Goal: Use online tool/utility: Utilize a website feature to perform a specific function

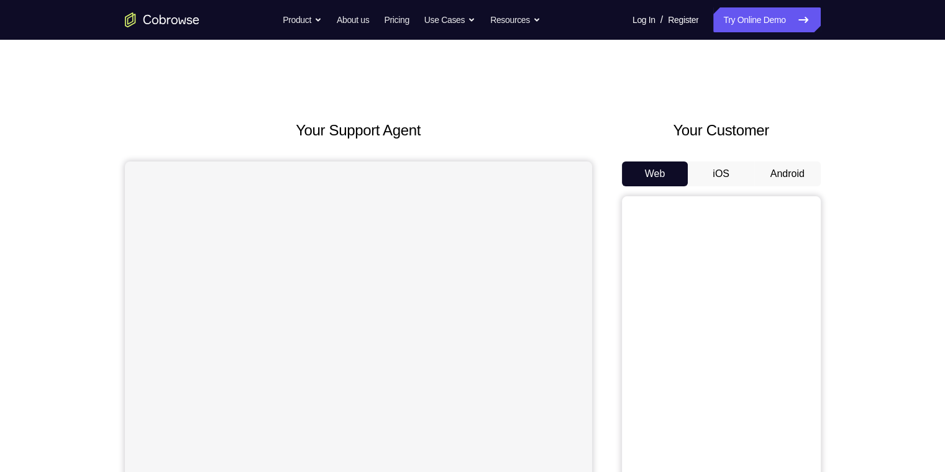
click at [738, 175] on button "iOS" at bounding box center [721, 174] width 66 height 25
click at [774, 170] on button "Android" at bounding box center [787, 174] width 66 height 25
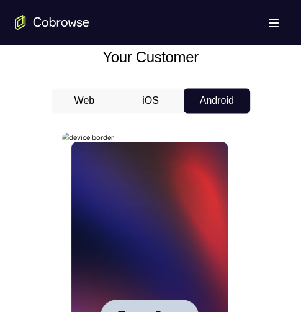
scroll to position [683, 0]
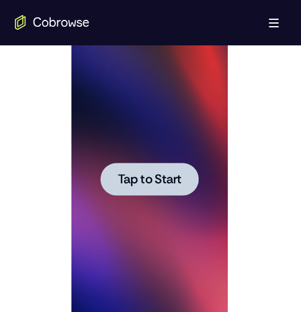
click at [170, 181] on span "Tap to Start" at bounding box center [149, 179] width 63 height 12
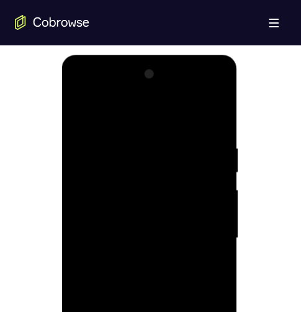
scroll to position [870, 0]
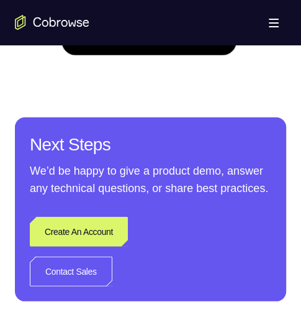
scroll to position [621, 0]
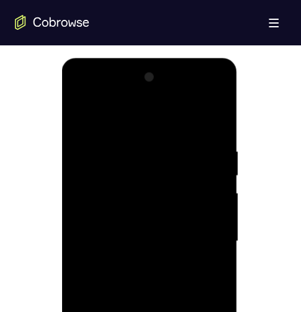
click at [97, 95] on div at bounding box center [149, 241] width 157 height 348
click at [134, 172] on div at bounding box center [149, 241] width 157 height 348
click at [122, 168] on div at bounding box center [149, 241] width 157 height 348
click at [101, 168] on div at bounding box center [149, 241] width 157 height 348
click at [100, 169] on div at bounding box center [149, 241] width 157 height 348
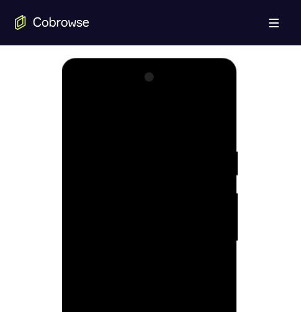
click at [114, 170] on div at bounding box center [149, 241] width 157 height 348
click at [188, 180] on div at bounding box center [149, 241] width 157 height 348
click at [204, 165] on div at bounding box center [149, 241] width 157 height 348
click at [84, 94] on div at bounding box center [149, 241] width 157 height 348
click at [202, 237] on div at bounding box center [149, 241] width 157 height 348
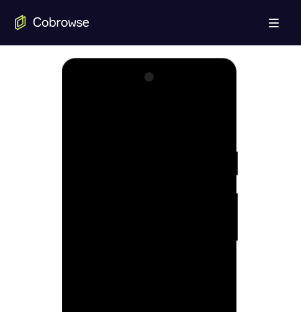
click at [202, 237] on div at bounding box center [149, 241] width 157 height 348
click at [194, 231] on div at bounding box center [149, 241] width 157 height 348
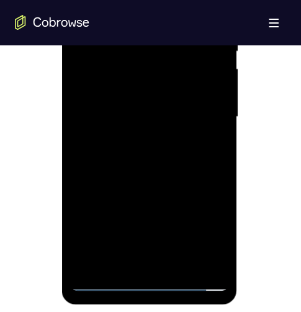
click at [139, 264] on div at bounding box center [149, 117] width 157 height 348
click at [137, 260] on div at bounding box center [149, 117] width 157 height 348
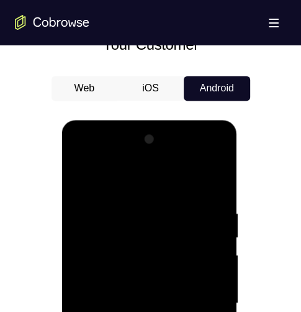
click at [83, 176] on div at bounding box center [149, 303] width 157 height 348
click at [125, 196] on div at bounding box center [149, 303] width 157 height 348
click at [82, 180] on div at bounding box center [149, 303] width 157 height 348
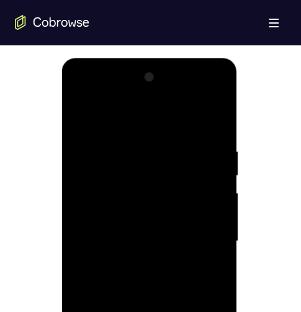
click at [135, 231] on div at bounding box center [149, 241] width 157 height 348
click at [101, 190] on div at bounding box center [149, 241] width 157 height 348
click at [105, 188] on div at bounding box center [149, 241] width 157 height 348
click at [139, 217] on div at bounding box center [149, 241] width 157 height 348
click at [147, 216] on div at bounding box center [149, 241] width 157 height 348
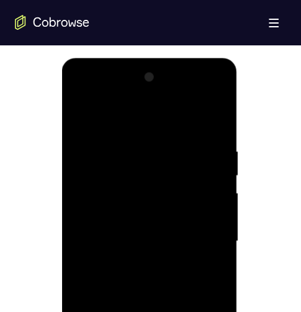
drag, startPoint x: 206, startPoint y: 215, endPoint x: 306, endPoint y: 270, distance: 113.5
click at [206, 215] on div at bounding box center [149, 241] width 157 height 348
click at [208, 215] on div at bounding box center [149, 241] width 157 height 348
click at [190, 235] on div at bounding box center [149, 241] width 157 height 348
click at [160, 282] on div at bounding box center [149, 241] width 157 height 348
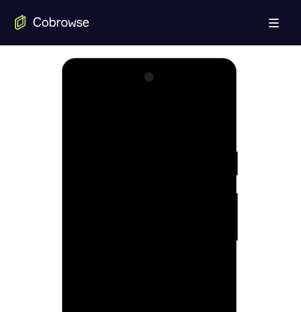
scroll to position [746, 0]
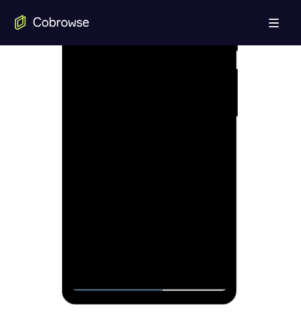
click at [156, 157] on div at bounding box center [149, 117] width 157 height 348
click at [145, 140] on div at bounding box center [149, 117] width 157 height 348
click at [143, 151] on div at bounding box center [149, 117] width 157 height 348
click at [168, 150] on div at bounding box center [149, 117] width 157 height 348
click at [148, 151] on div at bounding box center [149, 117] width 157 height 348
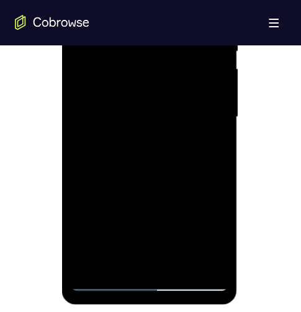
click at [175, 145] on div at bounding box center [149, 117] width 157 height 348
click at [206, 132] on div at bounding box center [149, 117] width 157 height 348
click at [126, 119] on div at bounding box center [149, 117] width 157 height 348
click at [188, 148] on div at bounding box center [149, 117] width 157 height 348
click at [169, 132] on div at bounding box center [149, 117] width 157 height 348
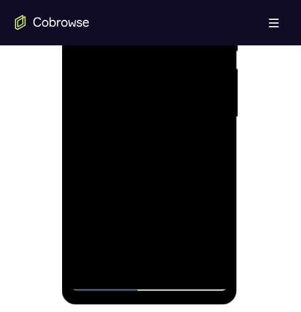
drag, startPoint x: 303, startPoint y: 73, endPoint x: 167, endPoint y: 96, distance: 138.0
click at [167, 96] on div at bounding box center [149, 117] width 157 height 348
click at [103, 106] on div at bounding box center [149, 117] width 157 height 348
click at [194, 88] on div at bounding box center [149, 117] width 157 height 348
click at [178, 153] on div at bounding box center [149, 117] width 157 height 348
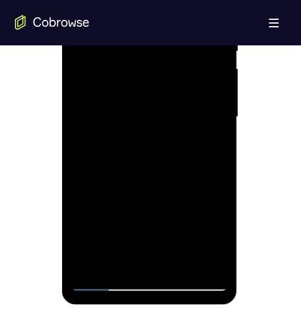
drag, startPoint x: 168, startPoint y: 117, endPoint x: 17, endPoint y: 91, distance: 152.7
click at [62, 91] on html "Online web based iOS Simulators and Android Emulators. Run iPhone, iPad, Mobile…" at bounding box center [150, 120] width 177 height 373
click at [162, 116] on div at bounding box center [149, 117] width 157 height 348
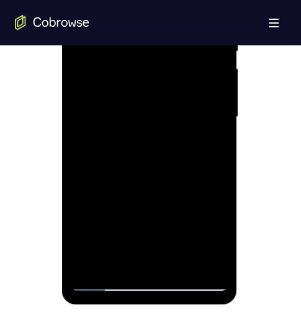
click at [157, 27] on div at bounding box center [149, 117] width 157 height 348
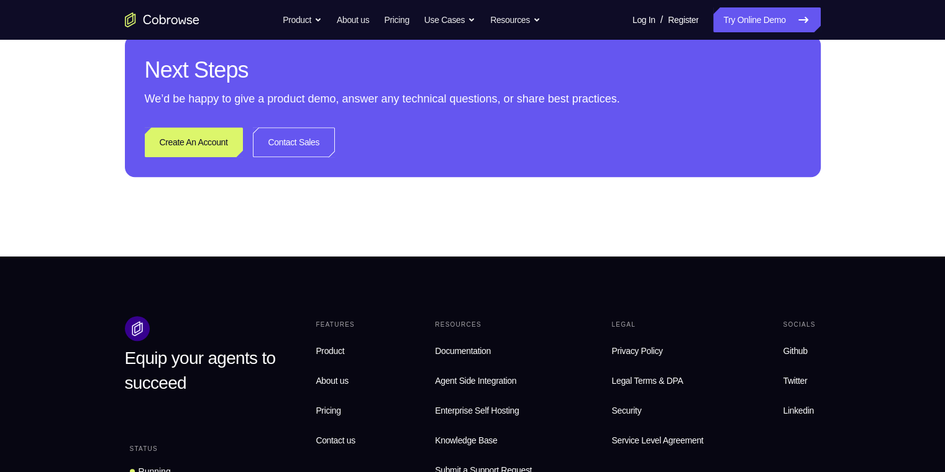
scroll to position [128, 0]
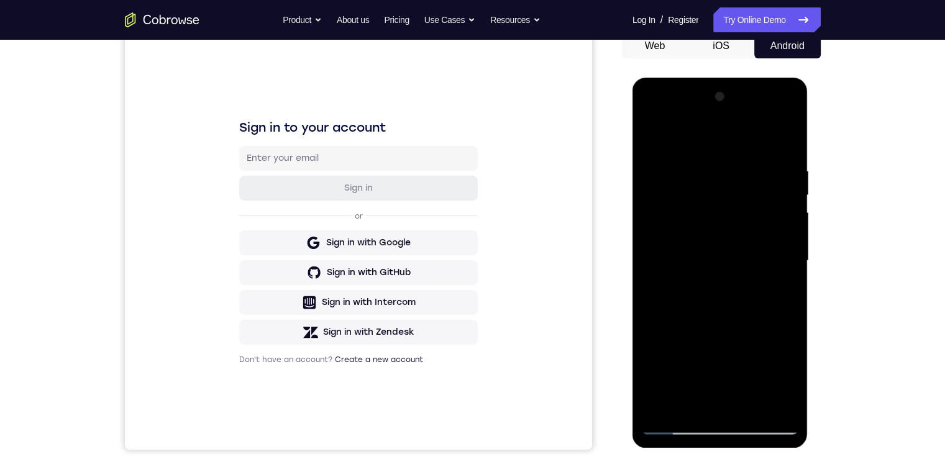
click at [671, 265] on div at bounding box center [720, 261] width 157 height 348
click at [700, 111] on div at bounding box center [720, 261] width 157 height 348
click at [690, 251] on div at bounding box center [720, 261] width 157 height 348
click at [701, 137] on div at bounding box center [720, 261] width 157 height 348
click at [702, 135] on div at bounding box center [720, 261] width 157 height 348
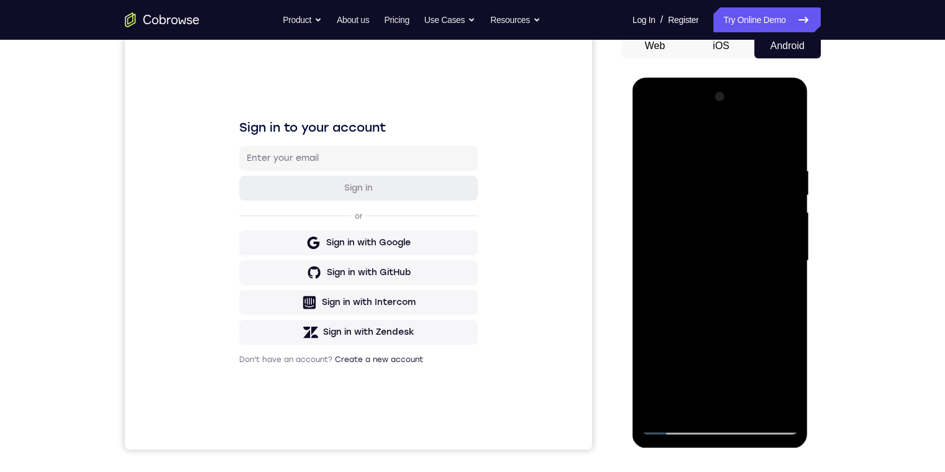
drag, startPoint x: 702, startPoint y: 135, endPoint x: 1091, endPoint y: 210, distance: 396.0
click at [702, 135] on div at bounding box center [720, 261] width 157 height 348
click at [703, 116] on div at bounding box center [720, 261] width 157 height 348
click at [705, 112] on div at bounding box center [720, 261] width 157 height 348
click at [660, 137] on div at bounding box center [720, 261] width 157 height 348
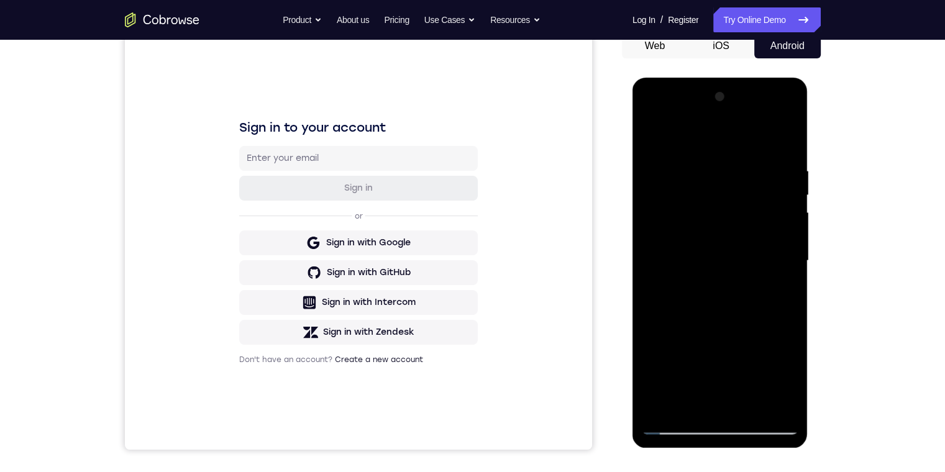
click at [656, 138] on div at bounding box center [720, 261] width 157 height 348
click at [702, 109] on div at bounding box center [720, 261] width 157 height 348
click at [680, 135] on div at bounding box center [720, 261] width 157 height 348
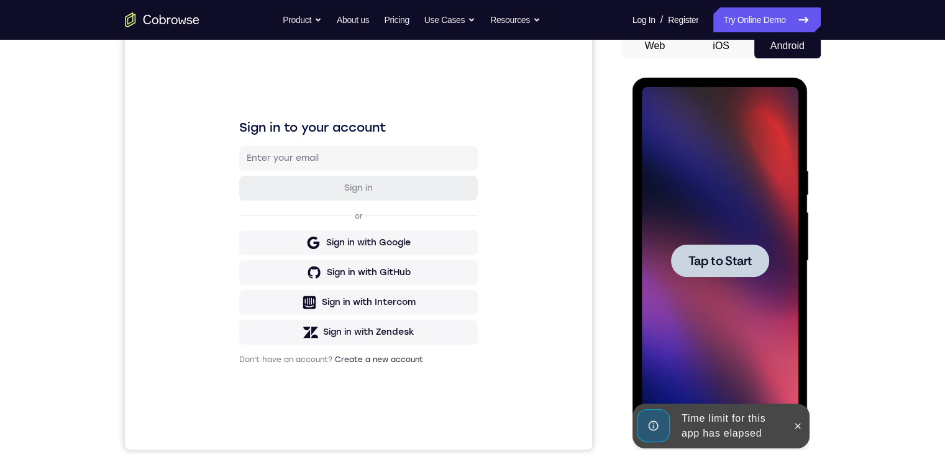
click at [725, 264] on span "Tap to Start" at bounding box center [719, 261] width 63 height 12
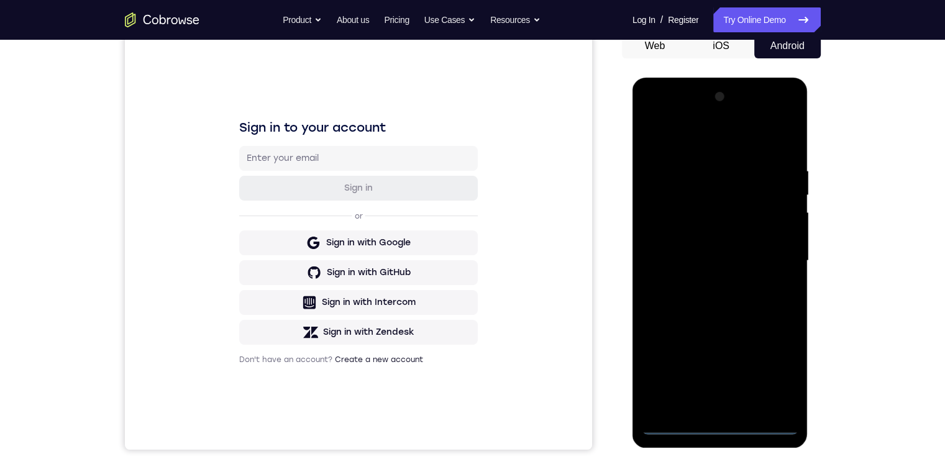
click at [732, 429] on div at bounding box center [720, 261] width 157 height 348
click at [785, 370] on div at bounding box center [720, 261] width 157 height 348
click at [667, 107] on div at bounding box center [720, 261] width 157 height 348
drag, startPoint x: 660, startPoint y: 113, endPoint x: 775, endPoint y: 254, distance: 182.0
click at [775, 254] on div at bounding box center [720, 261] width 157 height 348
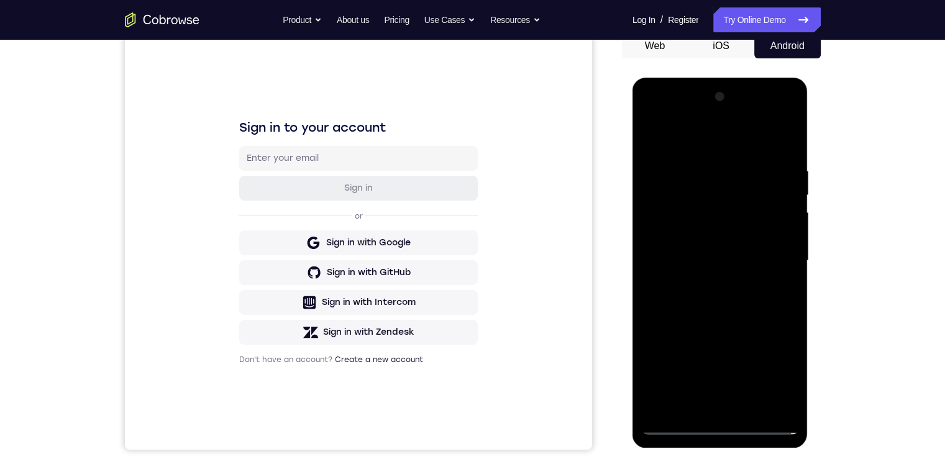
click at [775, 254] on div at bounding box center [720, 261] width 157 height 348
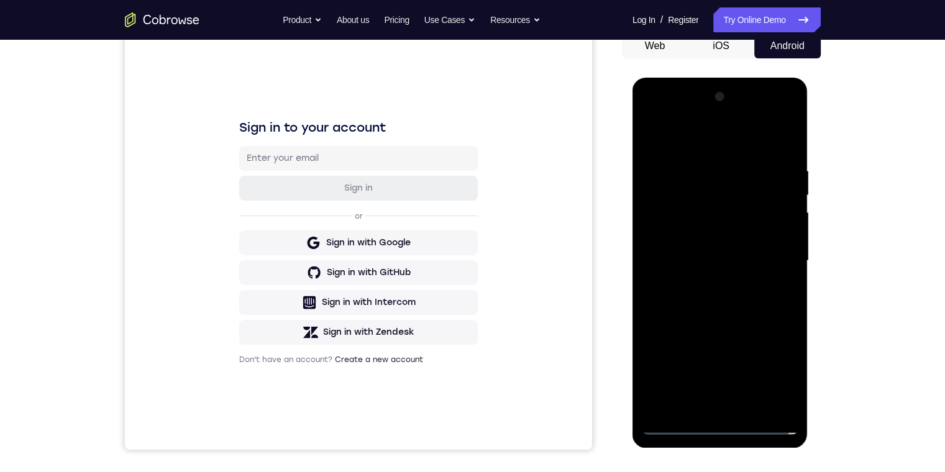
click at [706, 404] on div at bounding box center [720, 261] width 157 height 348
click at [682, 246] on div at bounding box center [720, 261] width 157 height 348
click at [672, 236] on div at bounding box center [720, 261] width 157 height 348
click at [785, 234] on div at bounding box center [720, 261] width 157 height 348
click at [761, 260] on div at bounding box center [720, 261] width 157 height 348
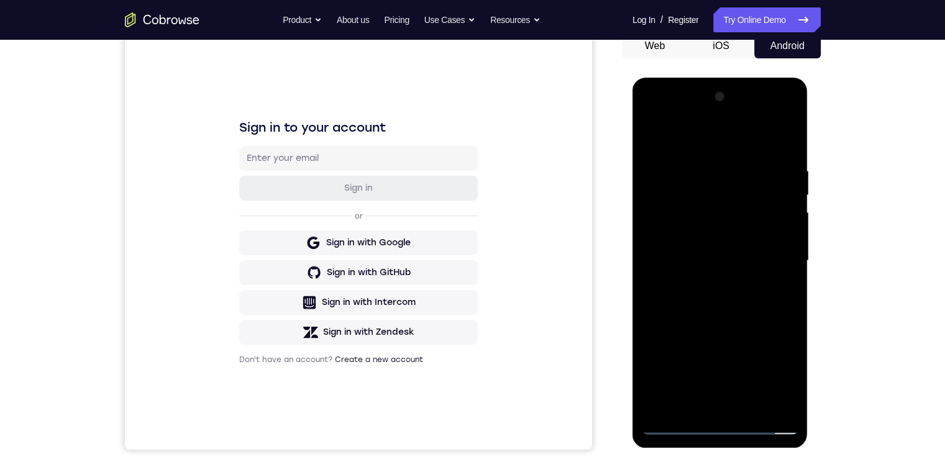
click at [756, 291] on div at bounding box center [720, 261] width 157 height 348
click at [729, 282] on div at bounding box center [720, 261] width 157 height 348
click at [728, 256] on div at bounding box center [720, 261] width 157 height 348
click at [745, 302] on div at bounding box center [720, 261] width 157 height 348
click at [726, 330] on div at bounding box center [720, 261] width 157 height 348
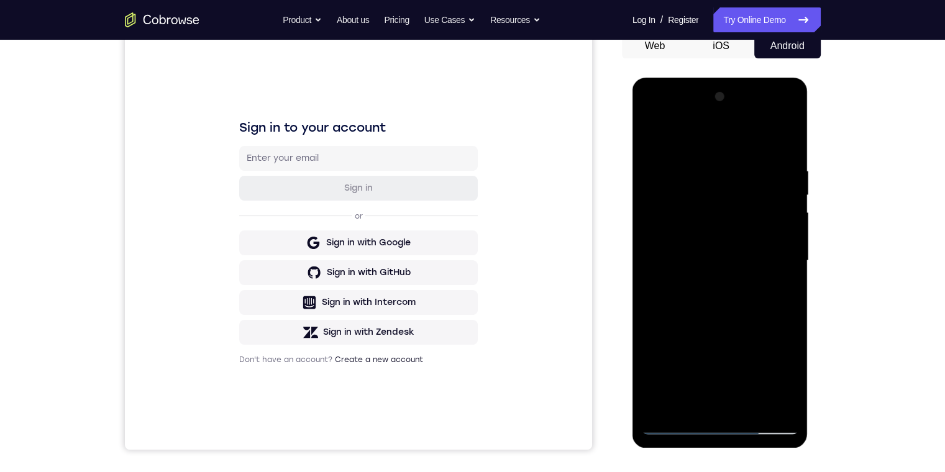
click at [650, 140] on div at bounding box center [720, 261] width 157 height 348
click at [699, 260] on div at bounding box center [720, 261] width 157 height 348
click at [771, 111] on div at bounding box center [720, 261] width 157 height 348
click at [713, 113] on div at bounding box center [720, 261] width 157 height 348
click at [711, 163] on div at bounding box center [720, 261] width 157 height 348
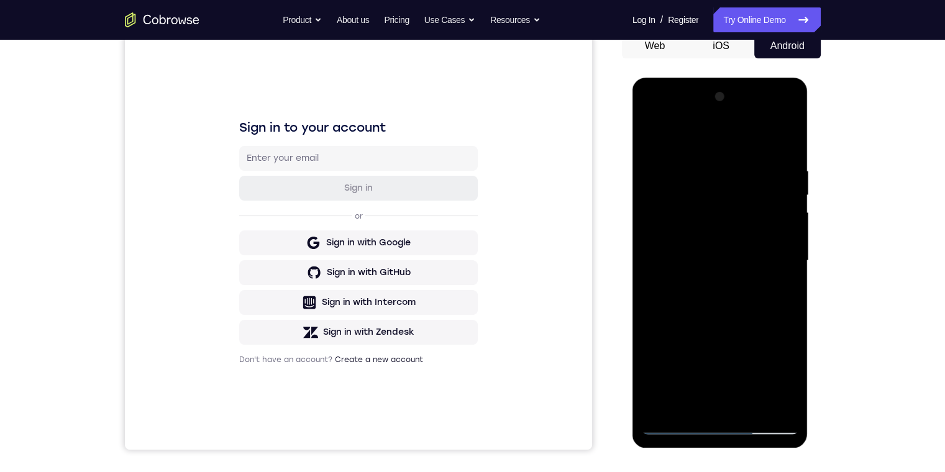
click at [707, 185] on div at bounding box center [720, 261] width 157 height 348
click at [698, 112] on div at bounding box center [720, 261] width 157 height 348
click at [683, 157] on div at bounding box center [720, 261] width 157 height 348
click at [695, 218] on div at bounding box center [720, 261] width 157 height 348
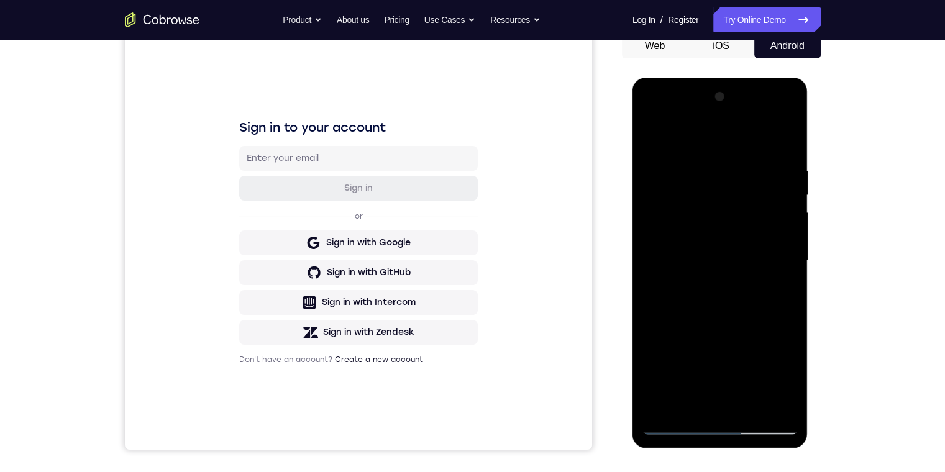
click at [775, 135] on div at bounding box center [720, 261] width 157 height 348
click at [692, 221] on div at bounding box center [720, 261] width 157 height 348
click at [685, 217] on div at bounding box center [720, 261] width 157 height 348
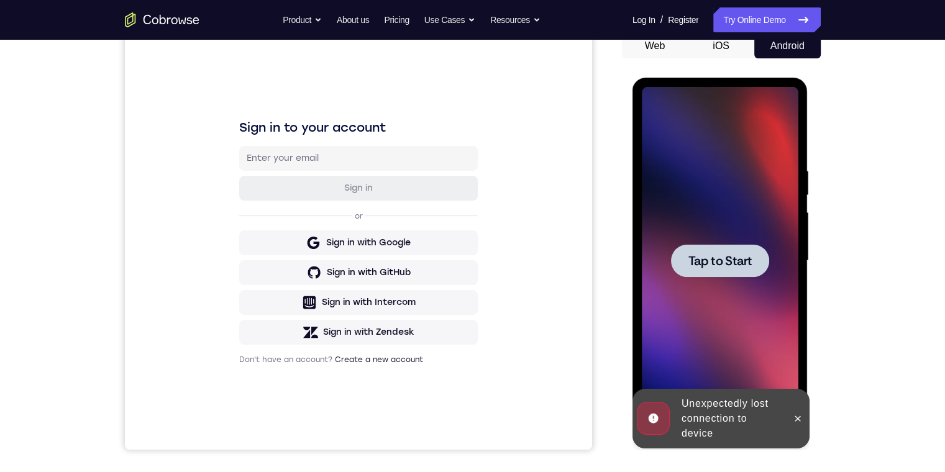
click at [698, 244] on div at bounding box center [720, 261] width 157 height 348
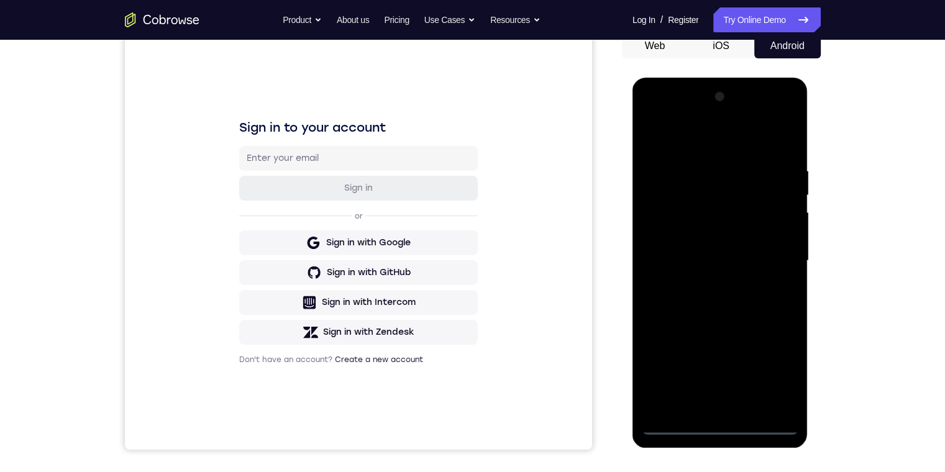
click at [713, 422] on div at bounding box center [720, 261] width 157 height 348
click at [775, 369] on div at bounding box center [720, 261] width 157 height 348
click at [703, 138] on div at bounding box center [720, 261] width 157 height 348
click at [694, 198] on div at bounding box center [720, 261] width 157 height 348
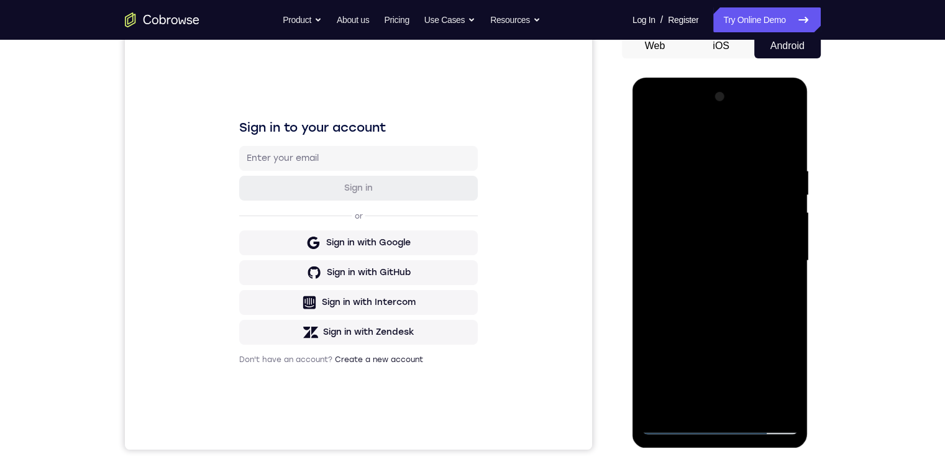
click at [774, 266] on div at bounding box center [720, 261] width 157 height 348
click at [775, 193] on div at bounding box center [720, 261] width 157 height 348
click at [775, 185] on div at bounding box center [720, 261] width 157 height 348
click at [775, 276] on div at bounding box center [720, 261] width 157 height 348
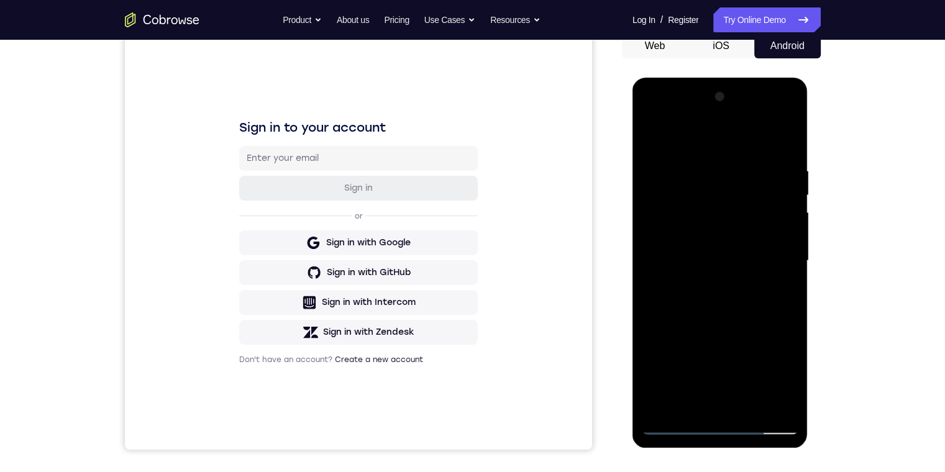
click at [653, 113] on div at bounding box center [720, 261] width 157 height 348
click at [651, 116] on div at bounding box center [720, 261] width 157 height 348
click at [770, 255] on div at bounding box center [720, 261] width 157 height 348
click at [707, 286] on div at bounding box center [720, 261] width 157 height 348
click at [686, 250] on div at bounding box center [720, 261] width 157 height 348
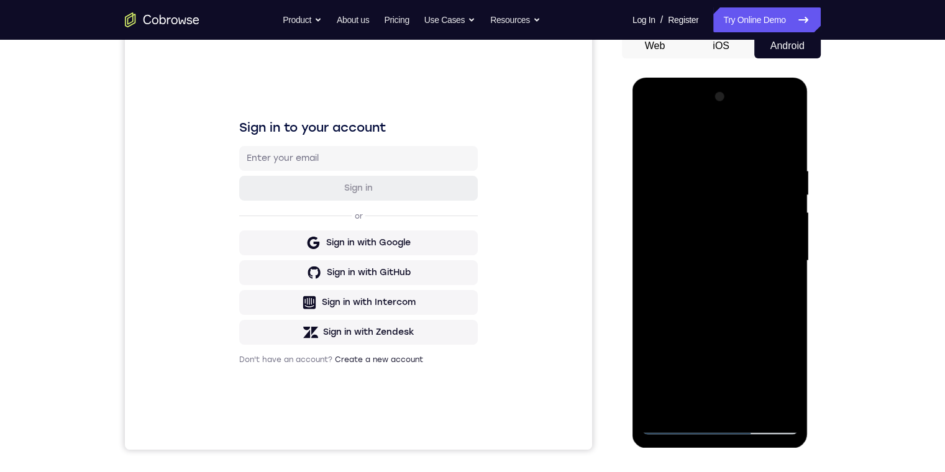
click at [684, 235] on div at bounding box center [720, 261] width 157 height 348
click at [778, 235] on div at bounding box center [720, 261] width 157 height 348
click at [723, 255] on div at bounding box center [720, 261] width 157 height 348
click at [711, 301] on div at bounding box center [720, 261] width 157 height 348
click at [773, 113] on div at bounding box center [720, 261] width 157 height 348
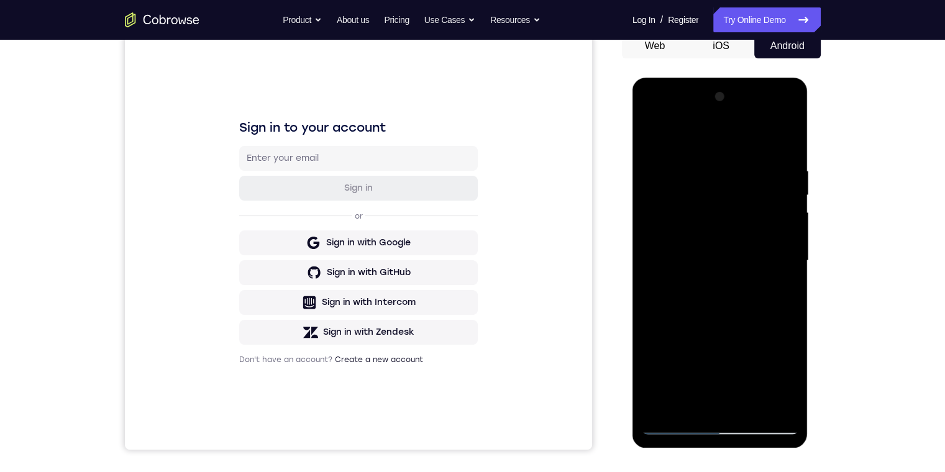
click at [664, 118] on div at bounding box center [720, 261] width 157 height 348
